Goal: Find specific page/section: Find specific page/section

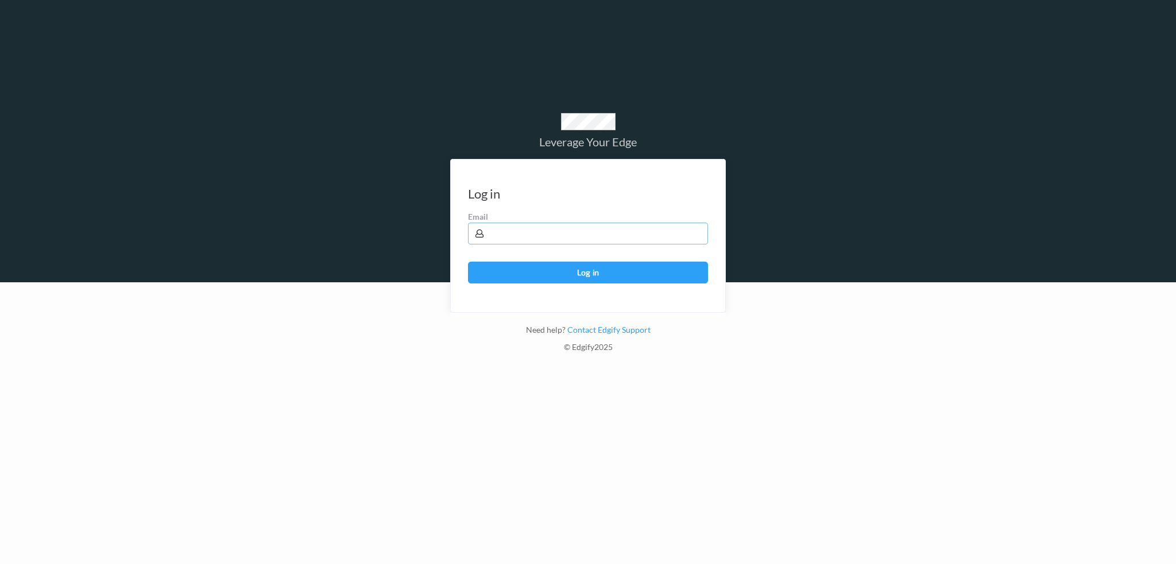
drag, startPoint x: 523, startPoint y: 227, endPoint x: 532, endPoint y: 224, distance: 8.9
click at [524, 227] on input "text" at bounding box center [588, 234] width 240 height 22
type input "[PERSON_NAME][EMAIL_ADDRESS][PERSON_NAME][DOMAIN_NAME]"
click at [468, 262] on button "Log in" at bounding box center [588, 273] width 240 height 22
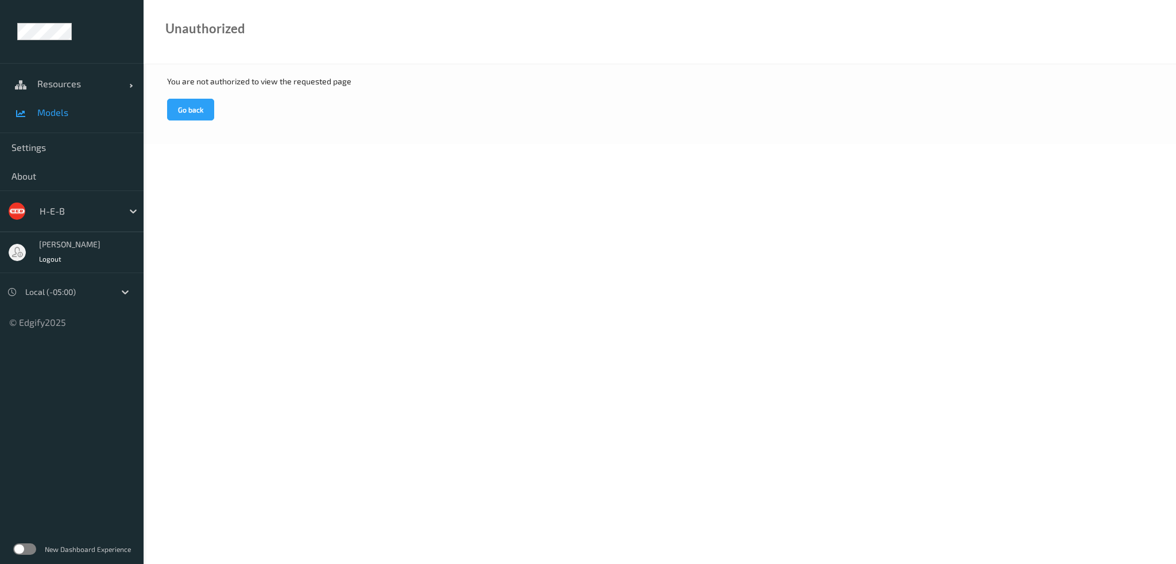
click at [49, 105] on link "Models" at bounding box center [72, 112] width 144 height 29
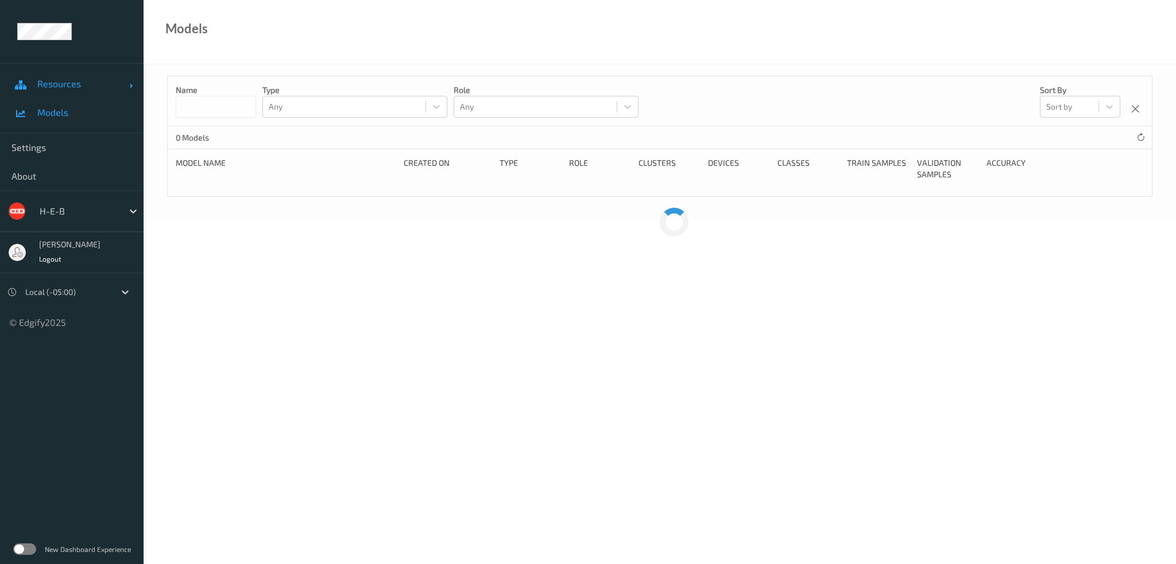
click at [78, 82] on span "Resources" at bounding box center [83, 83] width 92 height 11
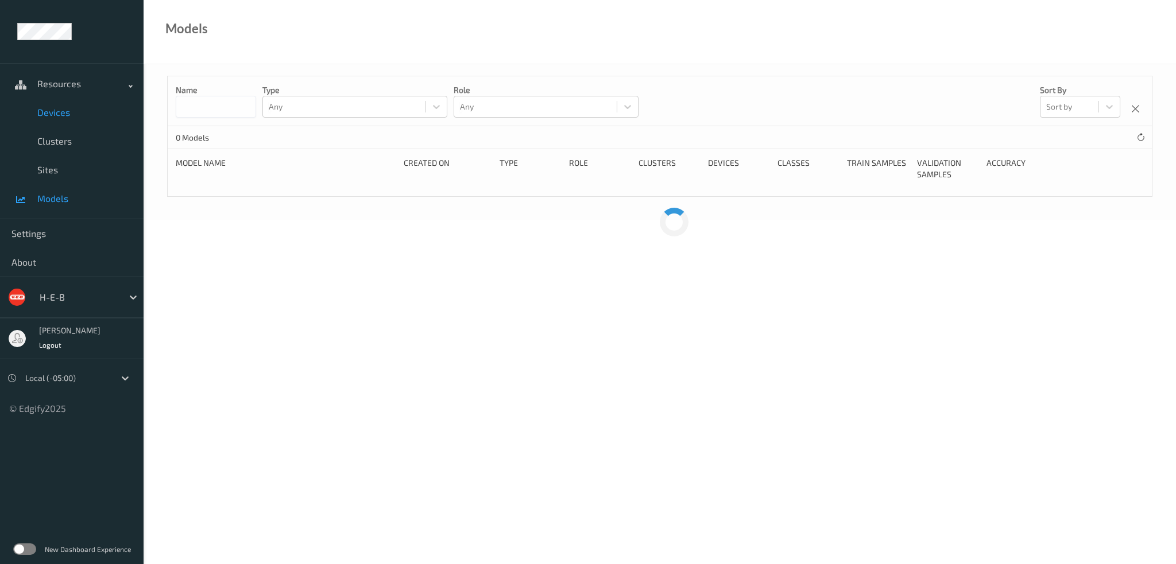
click at [63, 117] on span "Devices" at bounding box center [84, 112] width 95 height 11
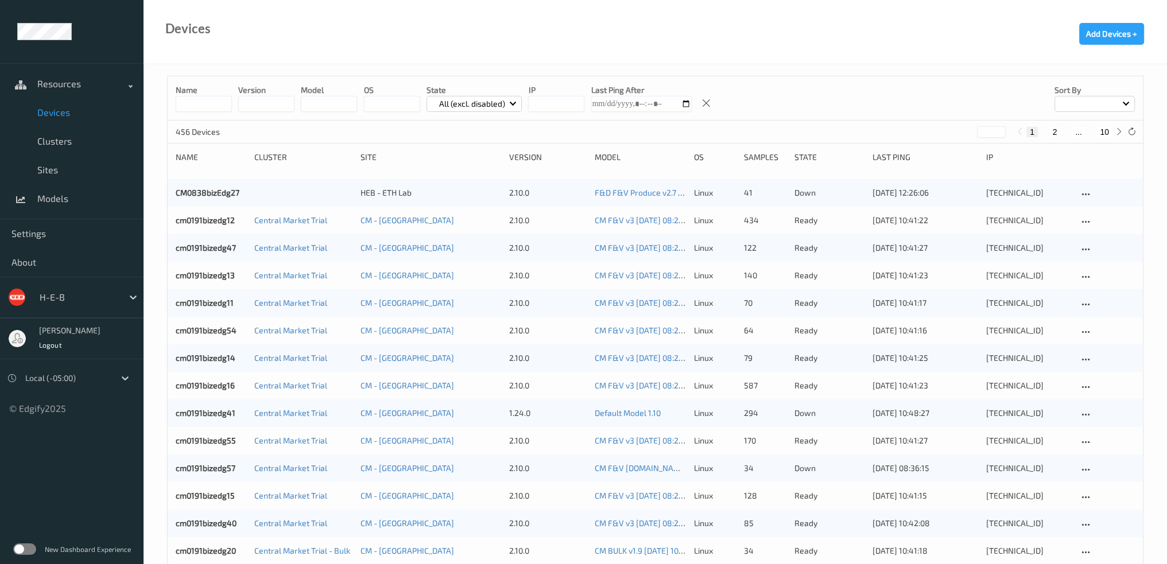
click at [195, 107] on input at bounding box center [204, 104] width 56 height 16
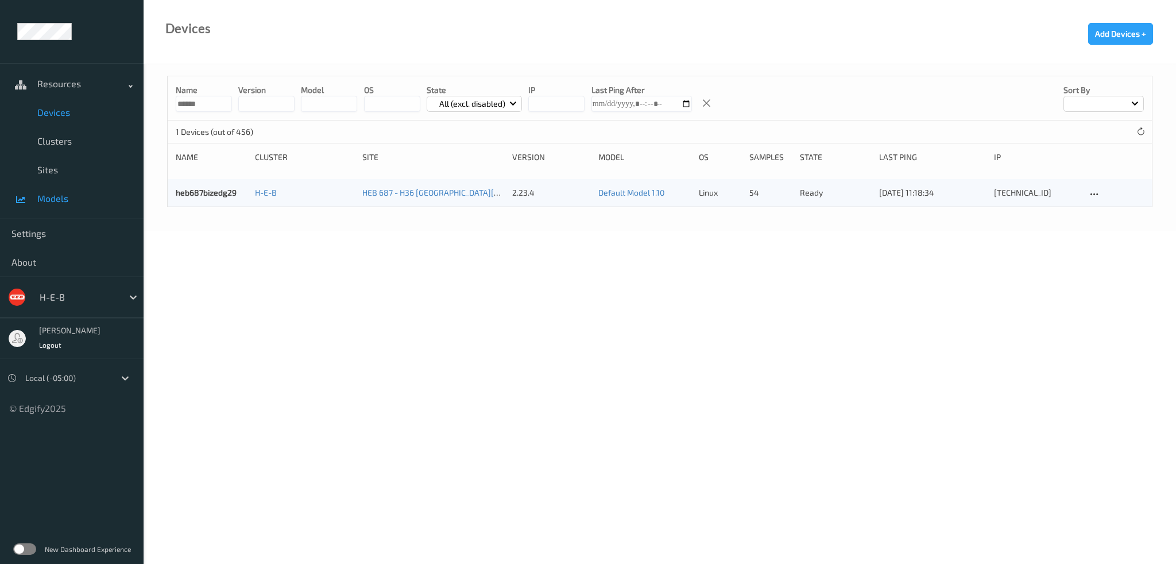
type input "******"
